Goal: Navigation & Orientation: Find specific page/section

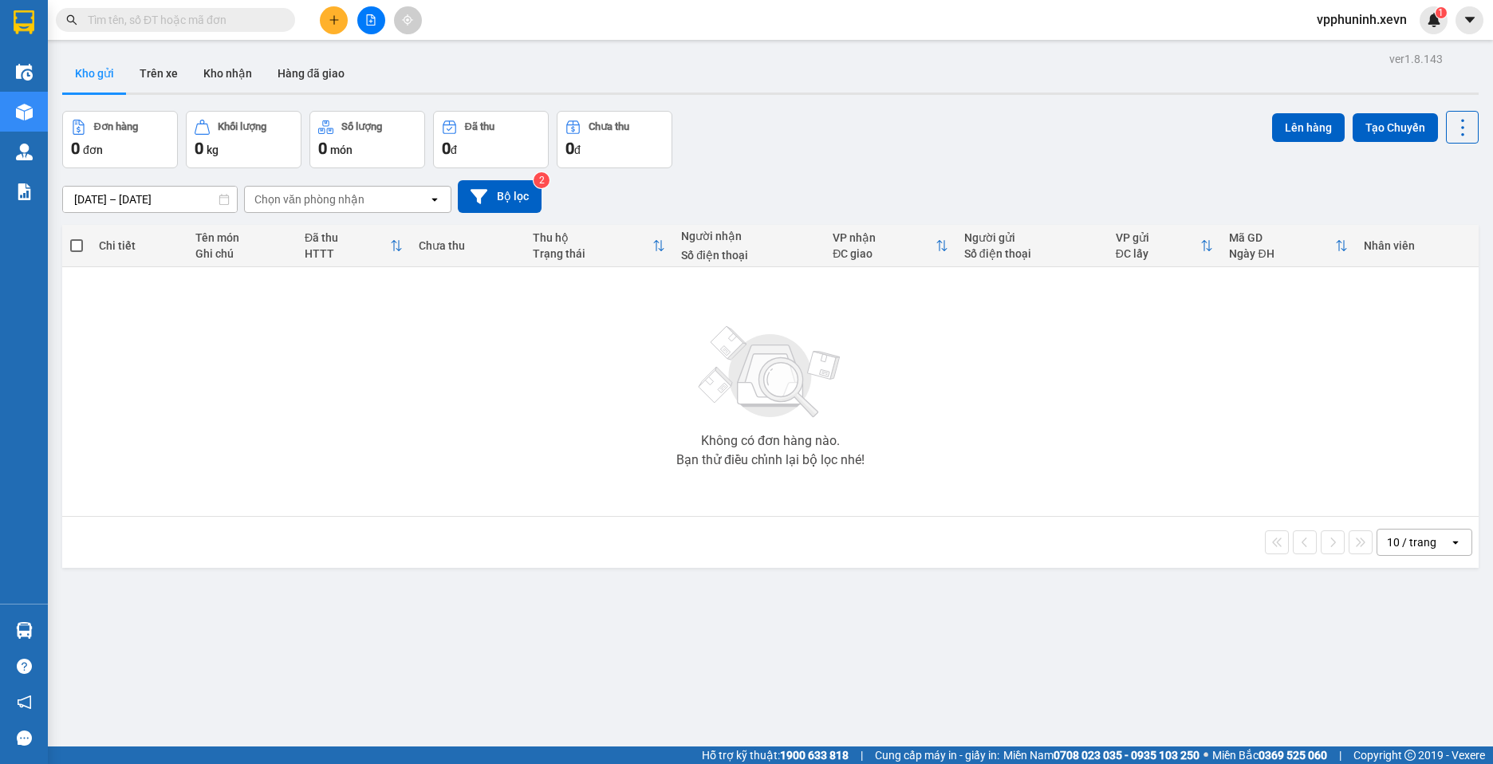
click at [246, 78] on button "Kho nhận" at bounding box center [228, 73] width 74 height 38
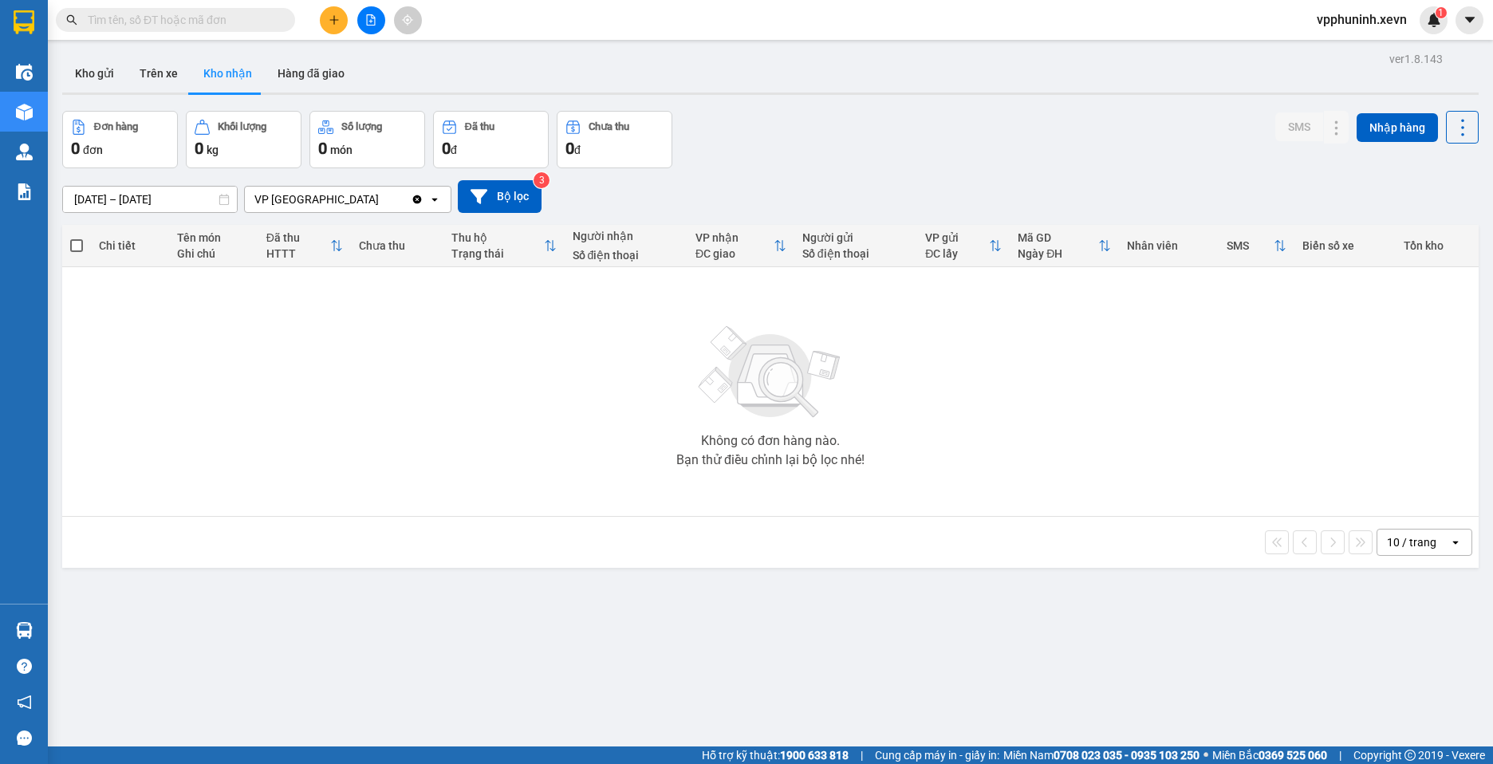
click at [155, 86] on button "Trên xe" at bounding box center [159, 73] width 64 height 38
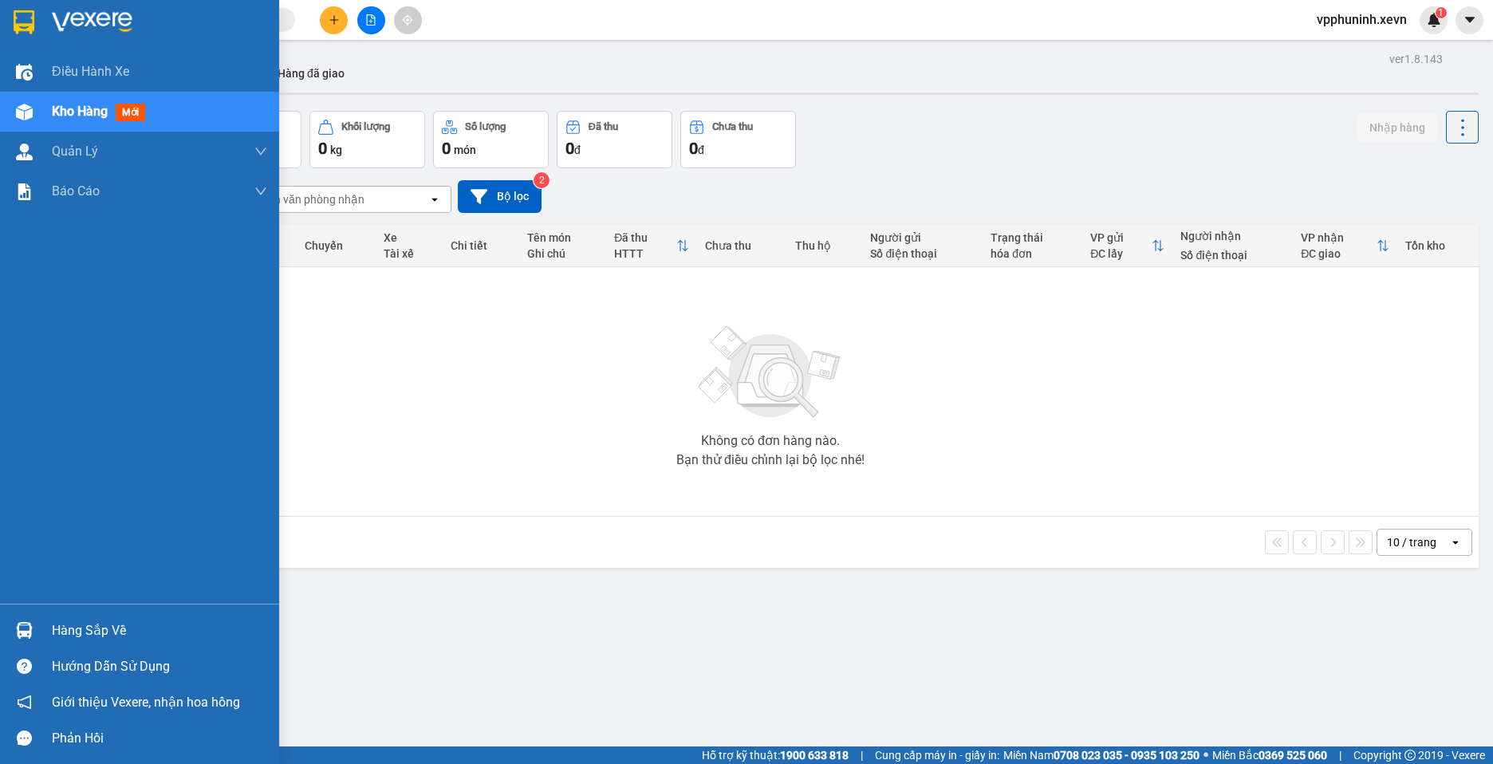
click at [29, 628] on img at bounding box center [24, 630] width 17 height 17
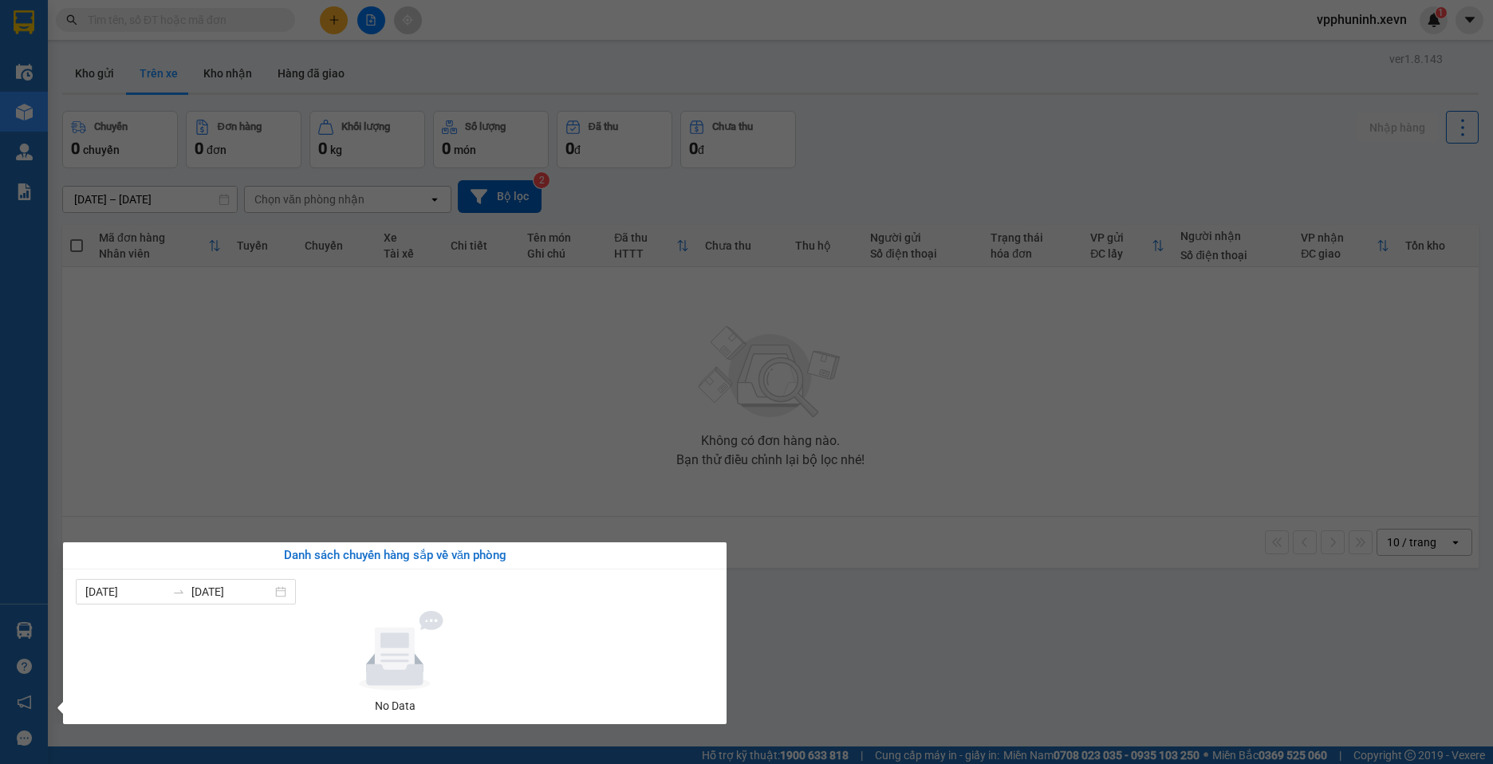
drag, startPoint x: 834, startPoint y: 686, endPoint x: 1007, endPoint y: 471, distance: 276.2
click at [836, 686] on section "Kết quả tìm kiếm ( 0 ) Bộ lọc No Data vpphuninh.xevn 1 Điều hành xe Kho hàng mớ…" at bounding box center [746, 382] width 1493 height 764
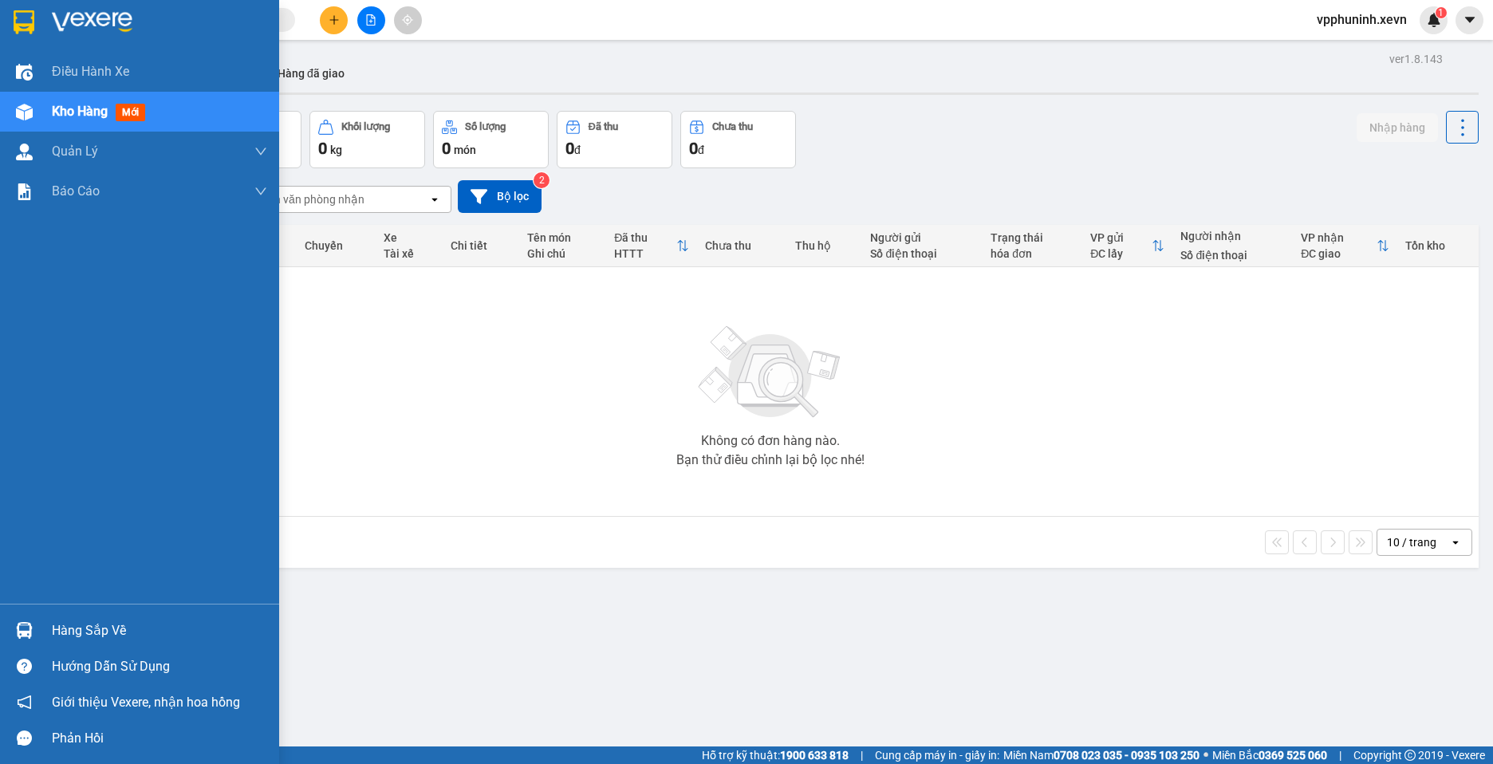
click at [10, 639] on div at bounding box center [24, 630] width 28 height 28
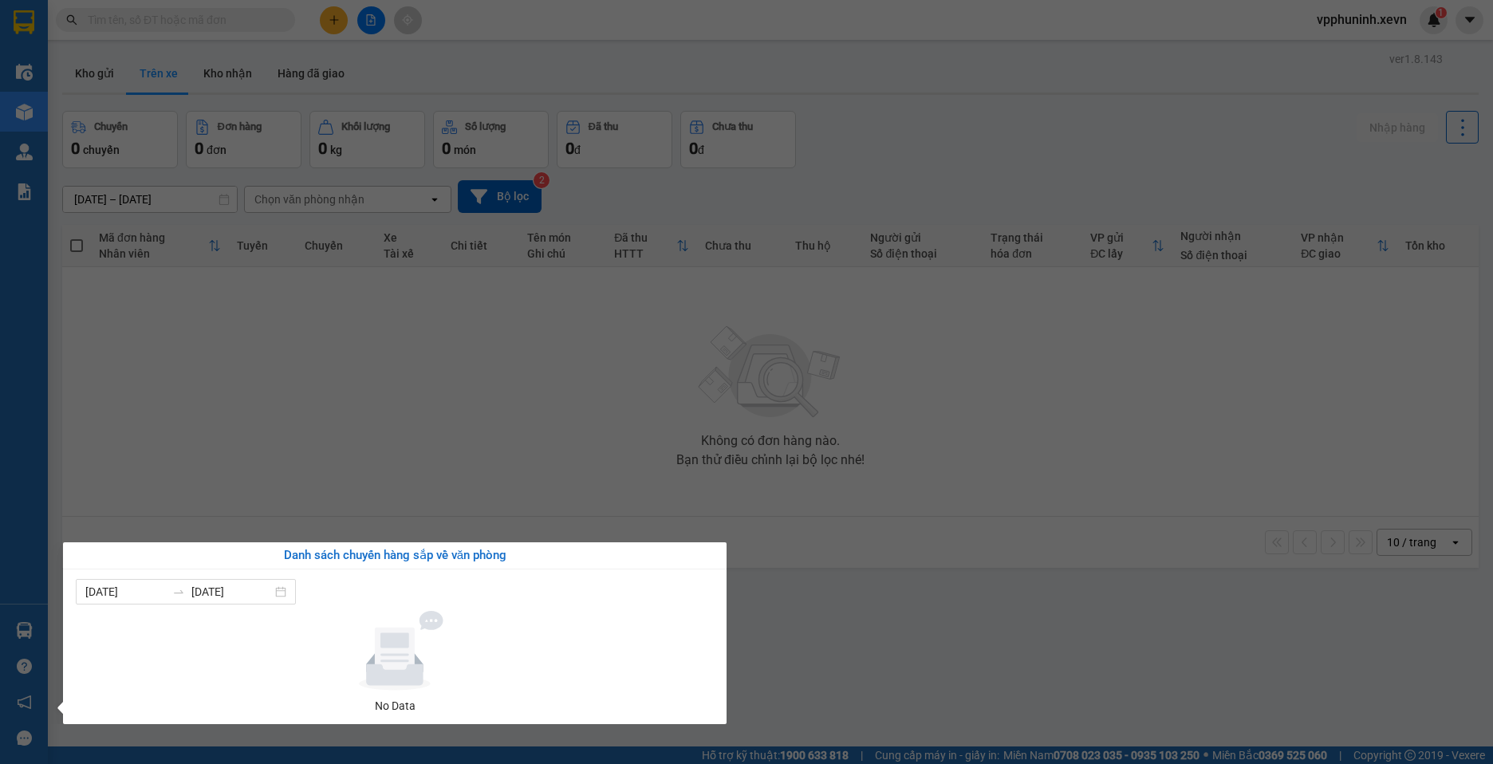
click at [908, 636] on section "Kết quả tìm kiếm ( 0 ) Bộ lọc No Data vpphuninh.xevn 1 Điều hành xe Kho hàng mớ…" at bounding box center [746, 382] width 1493 height 764
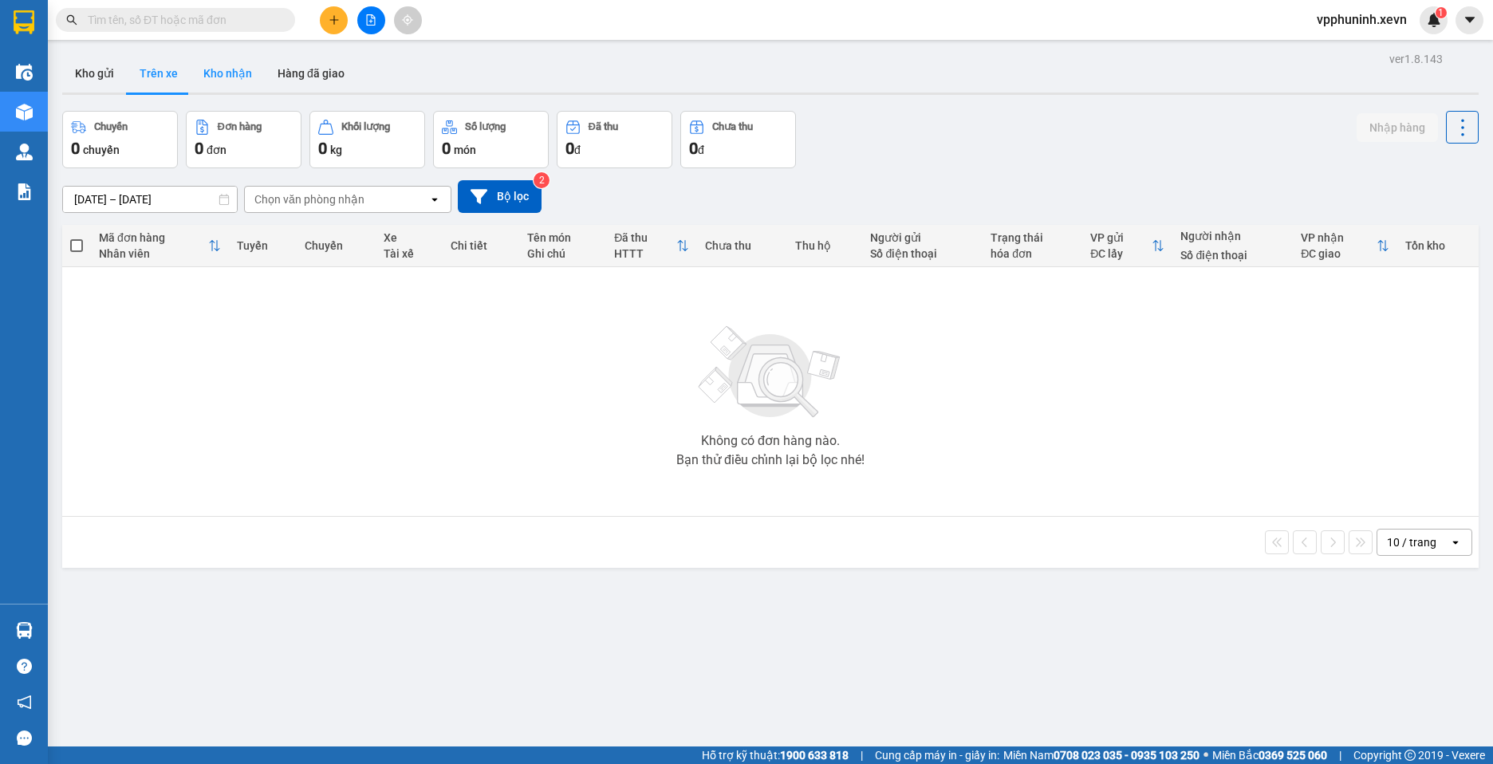
click at [219, 83] on button "Kho nhận" at bounding box center [228, 73] width 74 height 38
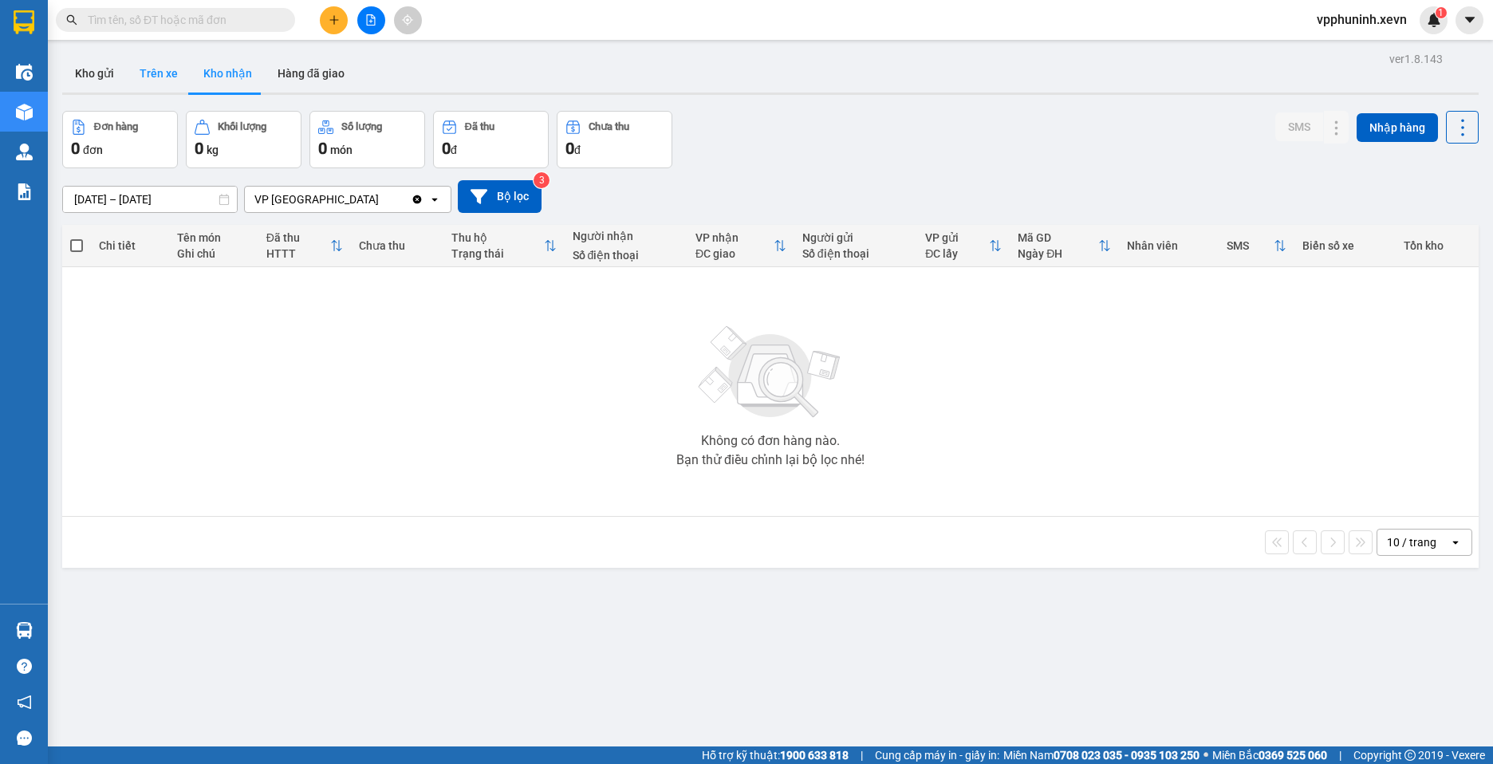
click at [154, 77] on button "Trên xe" at bounding box center [159, 73] width 64 height 38
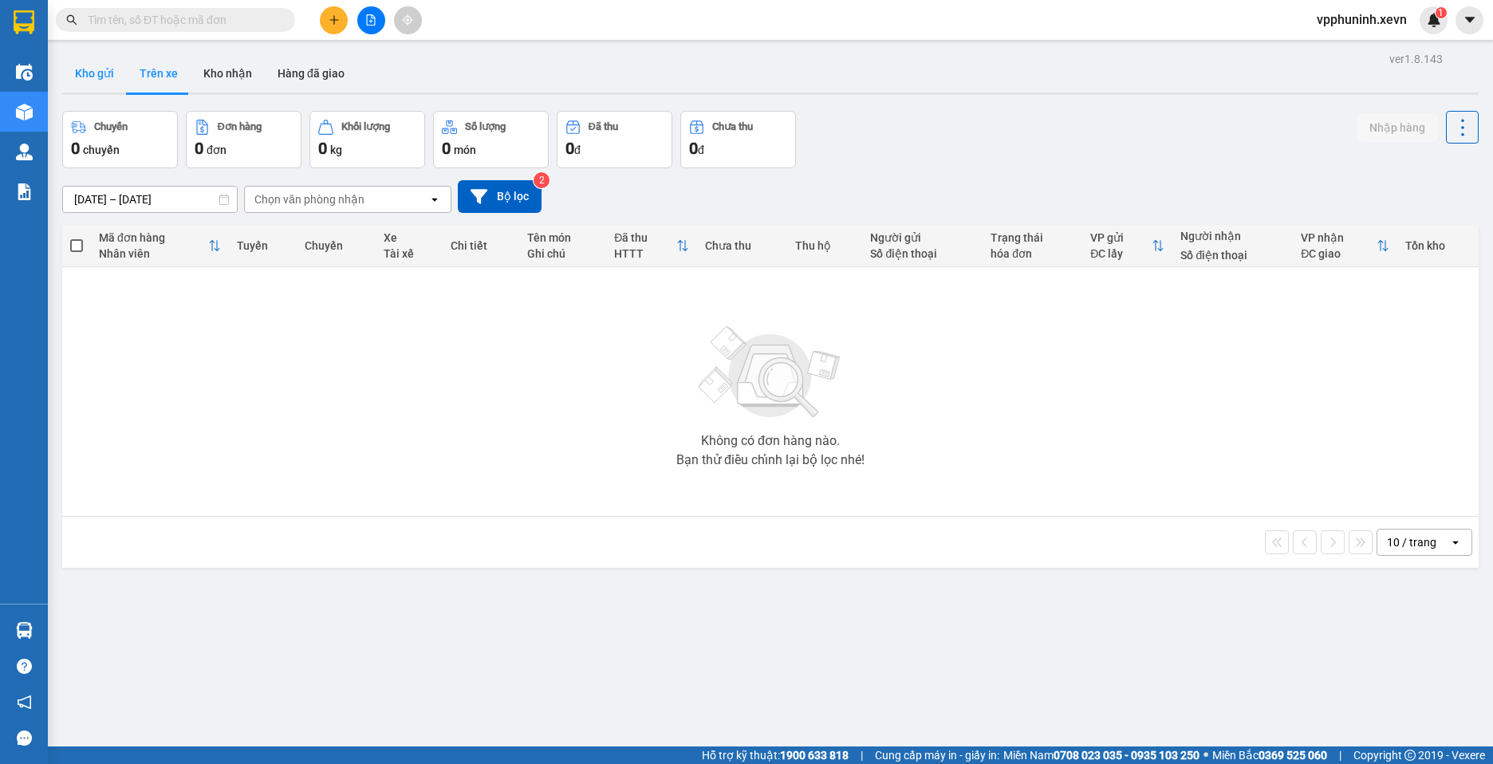
click at [77, 77] on button "Kho gửi" at bounding box center [94, 73] width 65 height 38
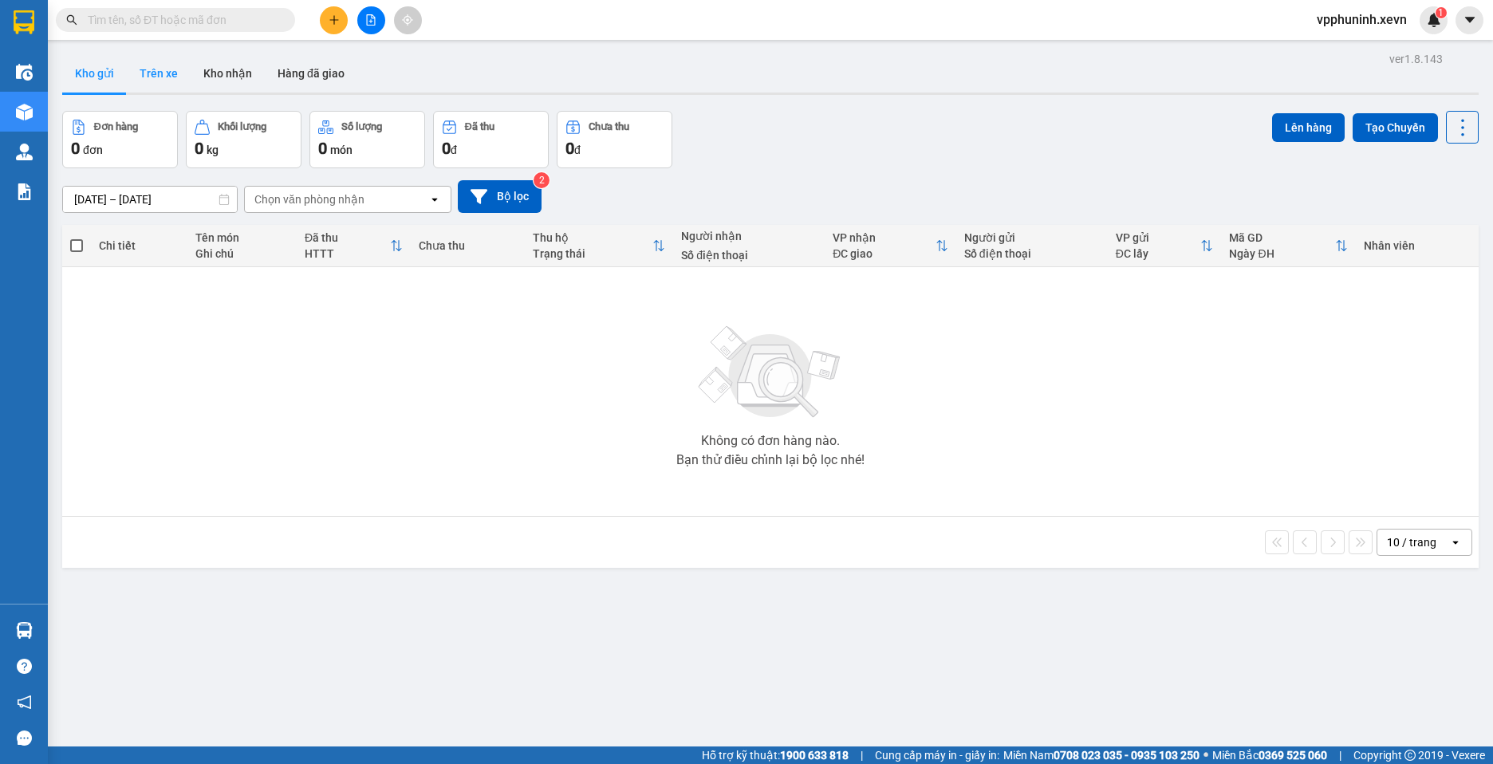
click at [158, 75] on button "Trên xe" at bounding box center [159, 73] width 64 height 38
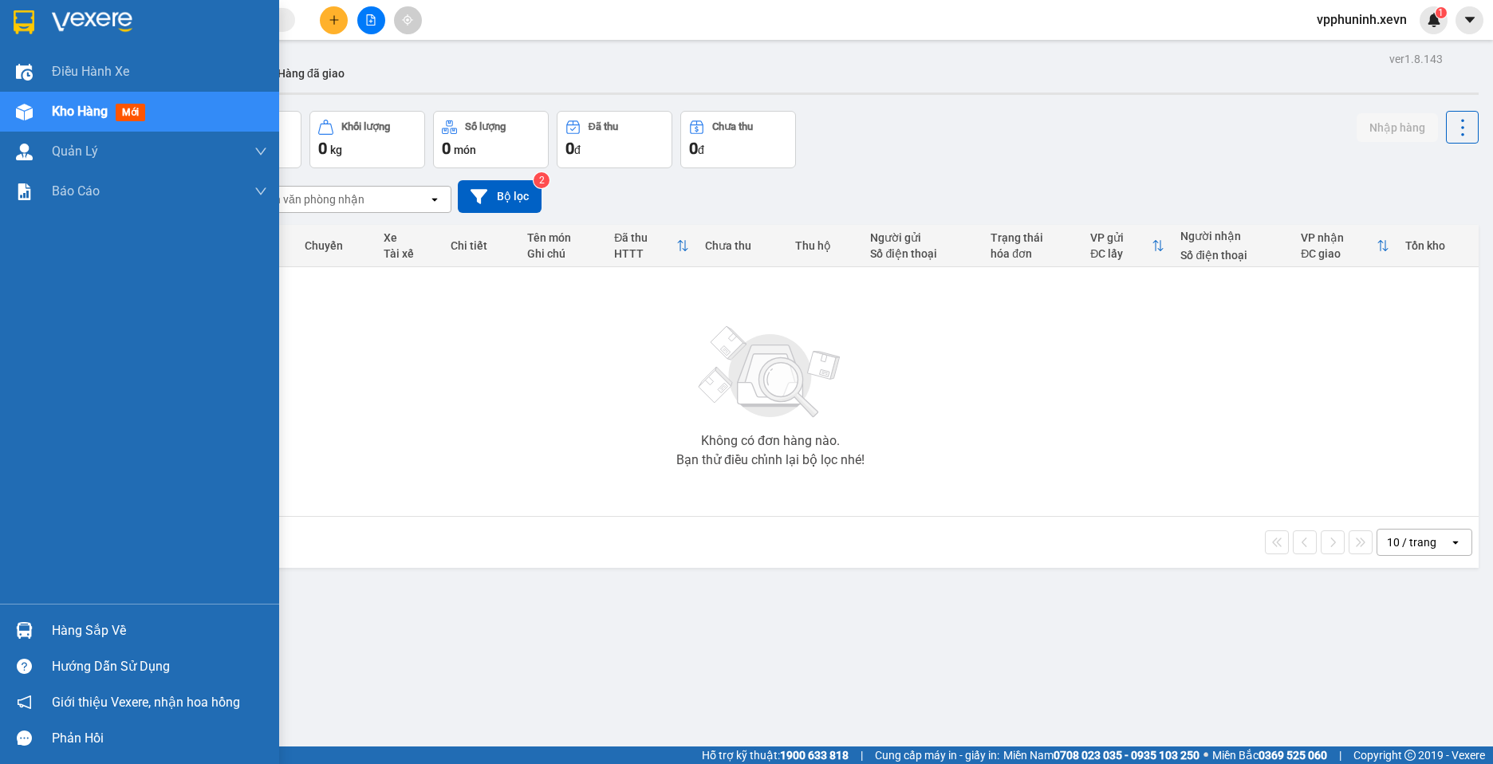
click at [26, 624] on img at bounding box center [24, 630] width 17 height 17
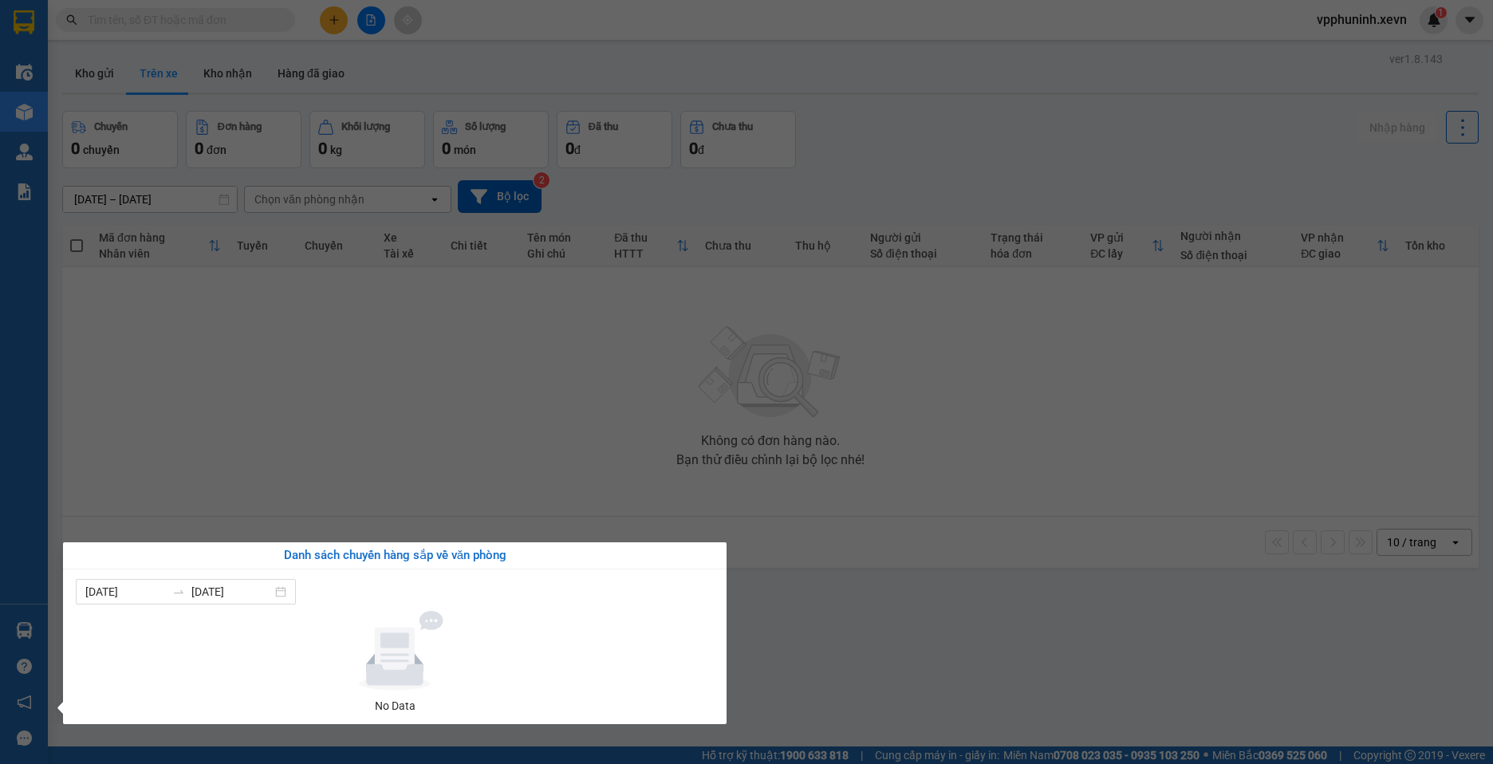
click at [963, 632] on section "Kết quả tìm kiếm ( 0 ) Bộ lọc No Data vpphuninh.xevn 1 Điều hành xe Kho hàng mớ…" at bounding box center [746, 382] width 1493 height 764
